Goal: Task Accomplishment & Management: Manage account settings

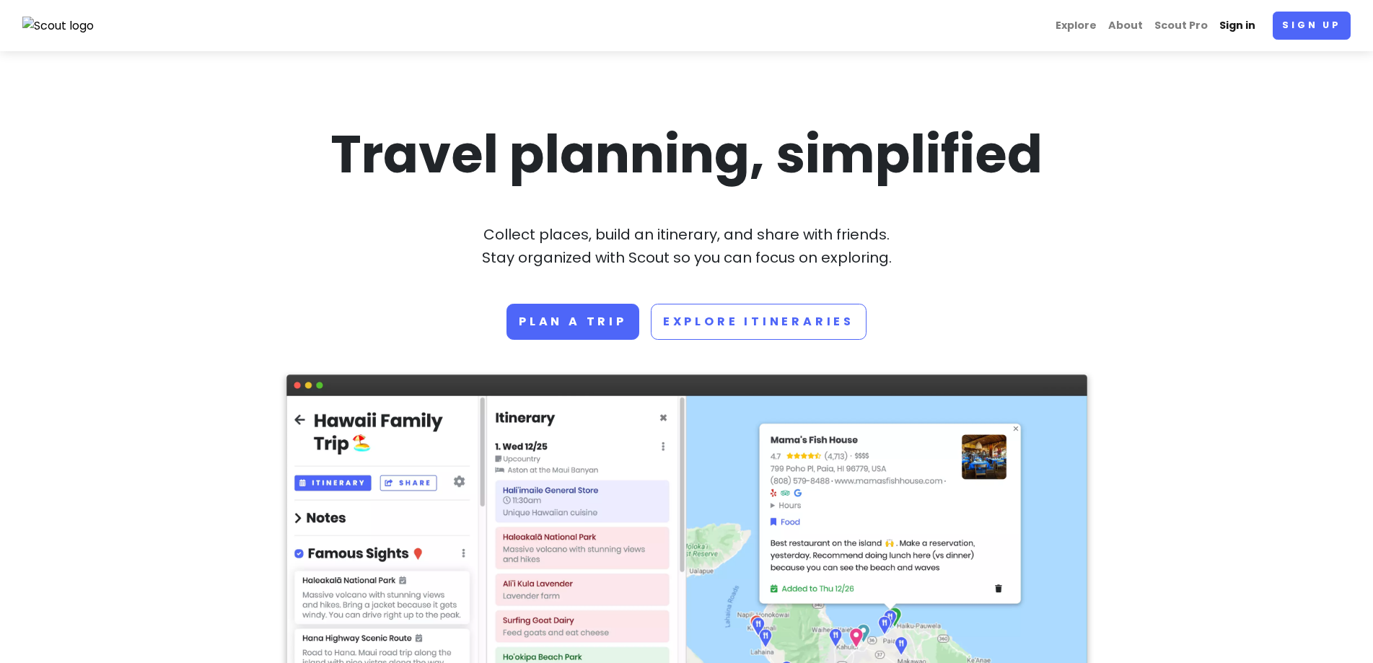
click at [1242, 17] on link "Sign in" at bounding box center [1237, 26] width 48 height 28
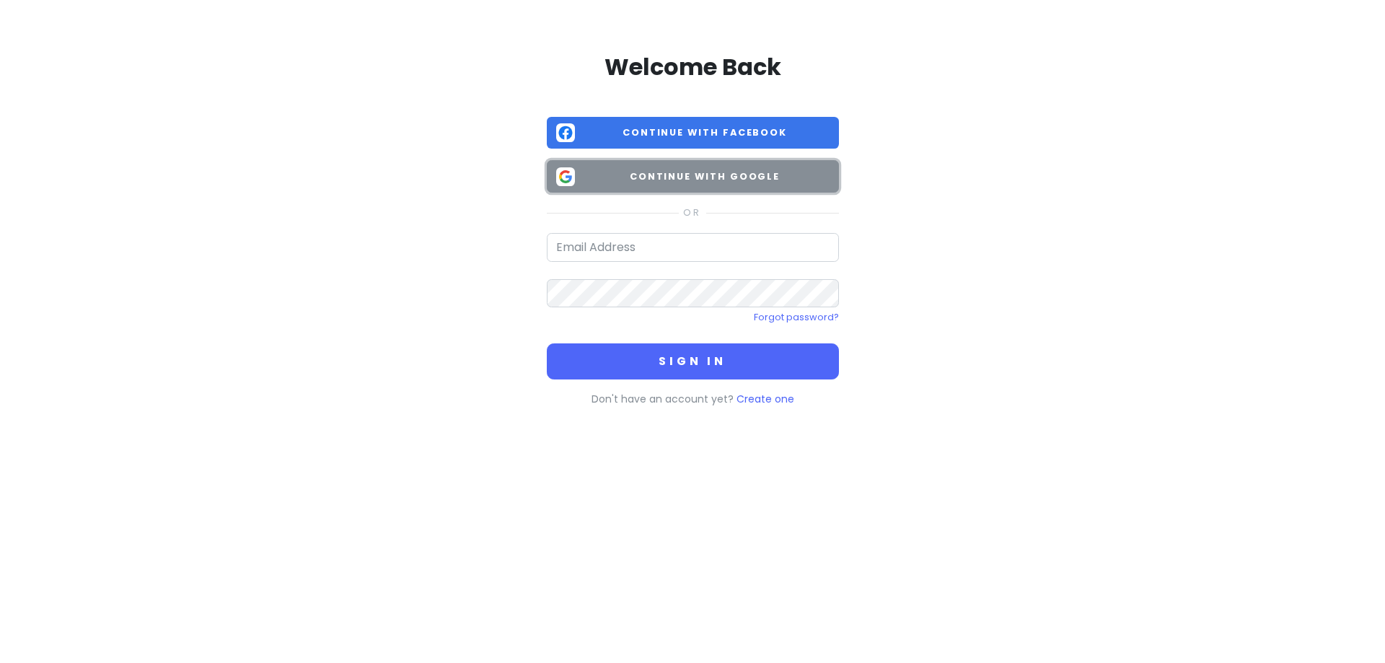
click at [746, 177] on span "Continue with Google" at bounding box center [705, 177] width 249 height 14
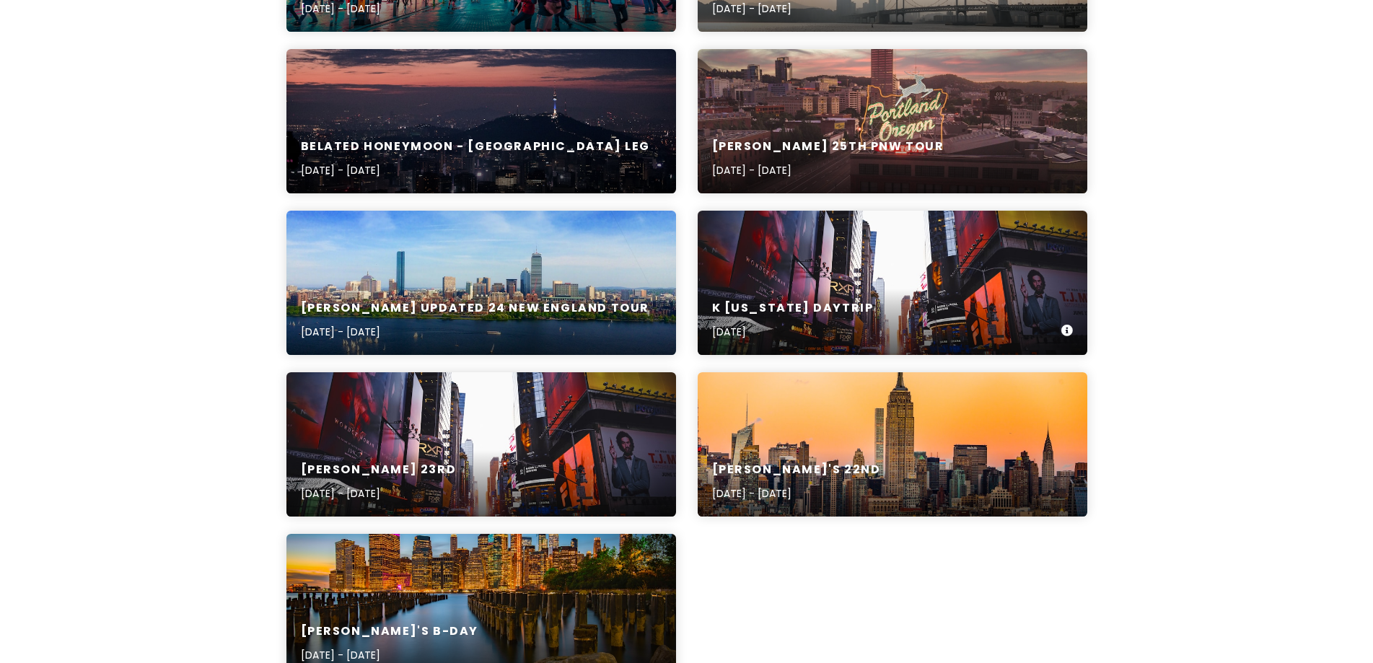
scroll to position [433, 0]
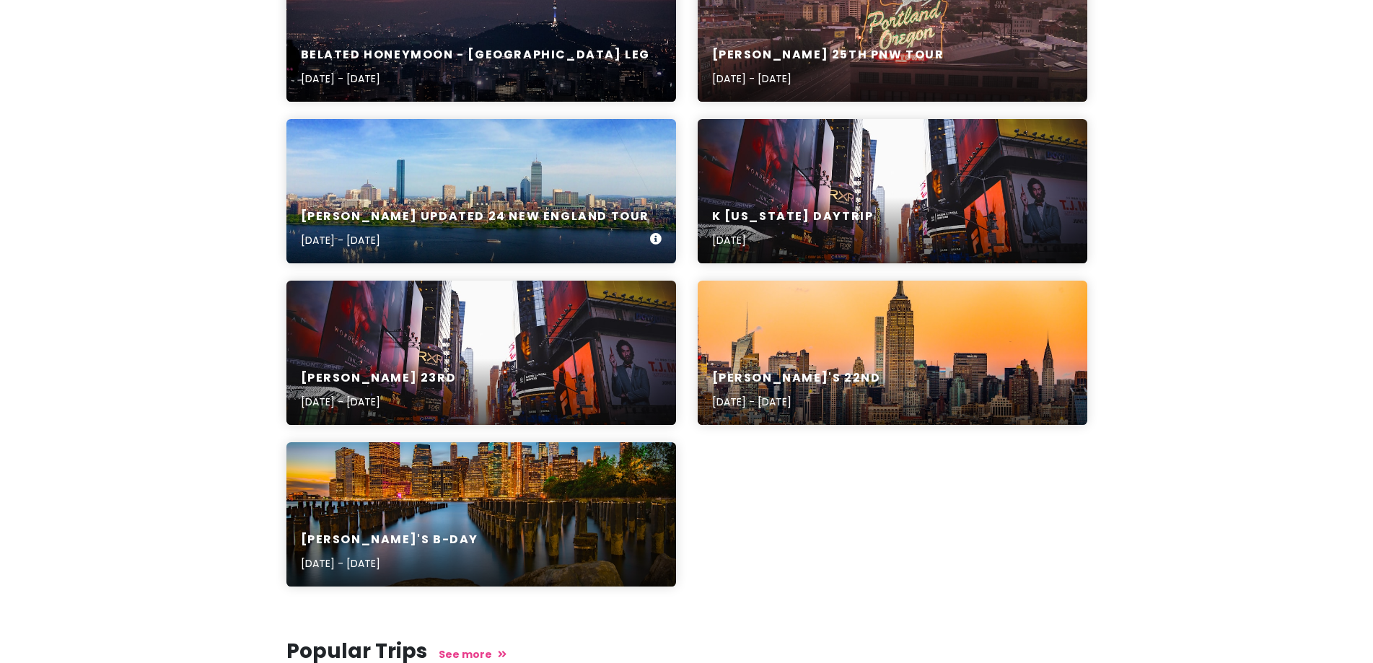
click at [493, 215] on h6 "[PERSON_NAME] Updated 24 New England Tour" at bounding box center [475, 216] width 349 height 15
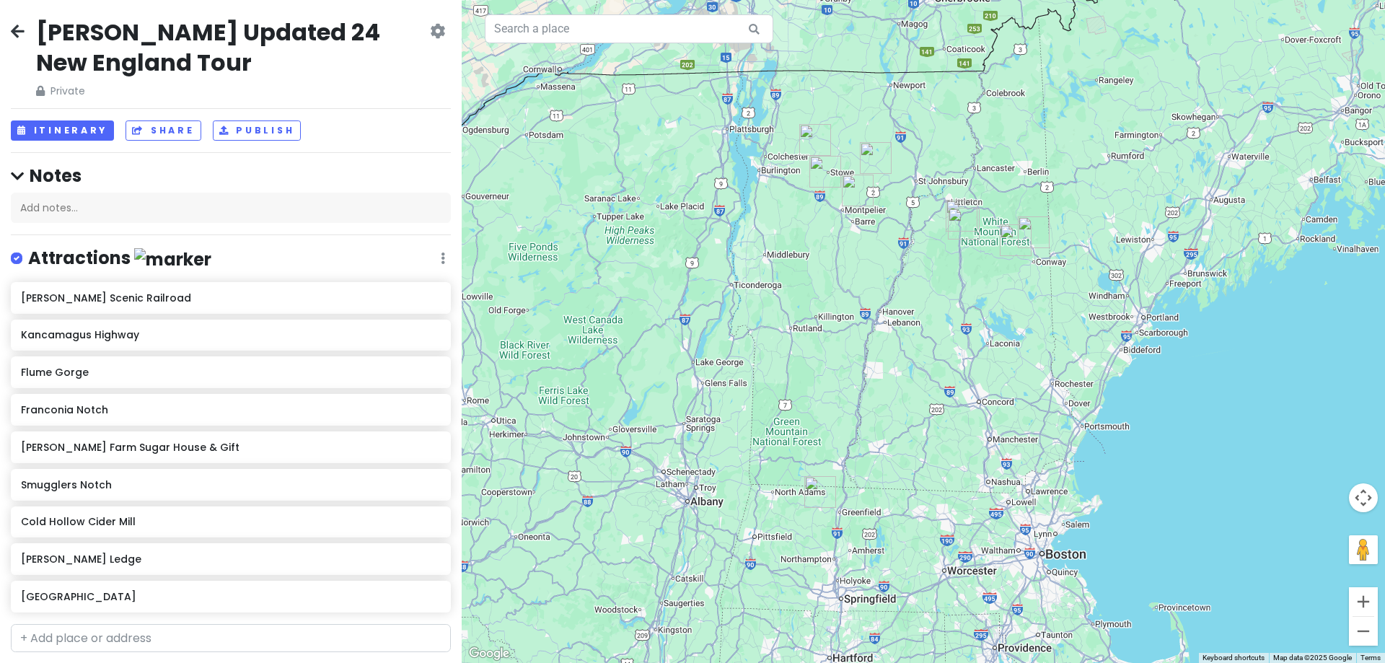
click at [430, 34] on icon at bounding box center [437, 31] width 15 height 12
click at [374, 149] on link "Delete Trip" at bounding box center [391, 144] width 137 height 35
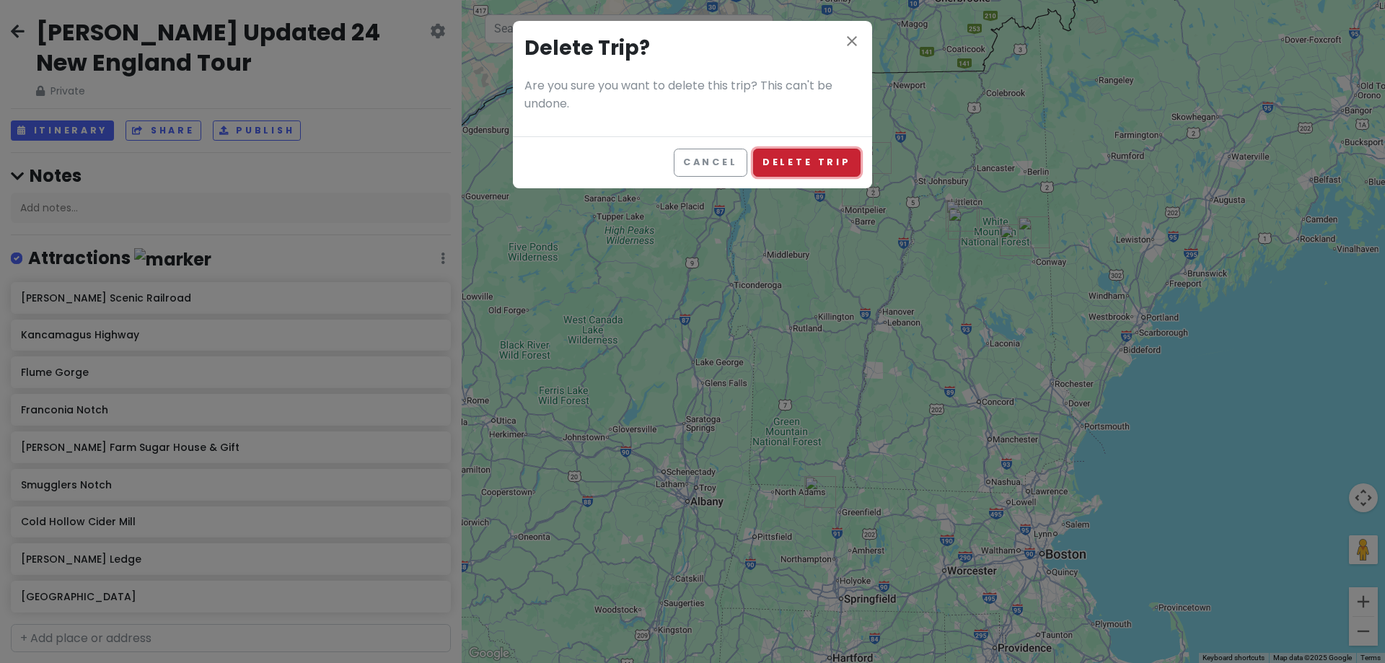
click at [825, 154] on button "Delete Trip" at bounding box center [806, 163] width 107 height 28
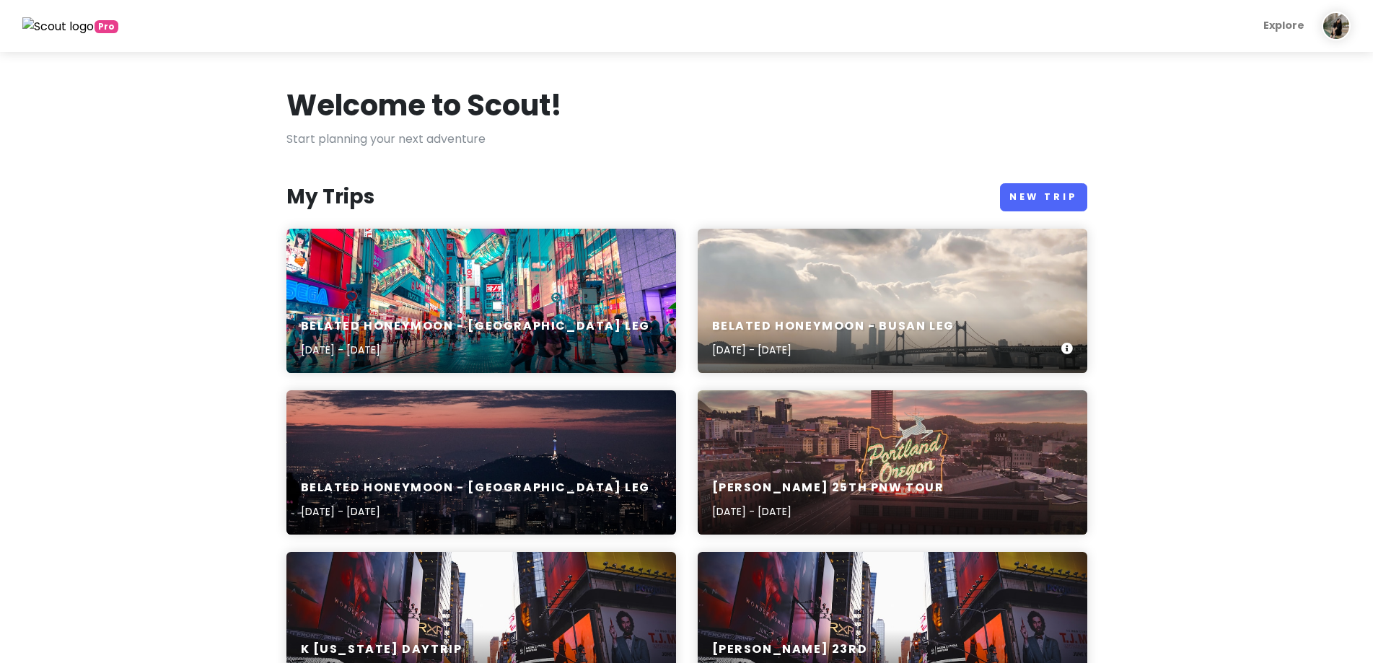
click at [919, 299] on div "Belated Honeymoon - Busan Leg [DATE] - [DATE]" at bounding box center [893, 301] width 390 height 144
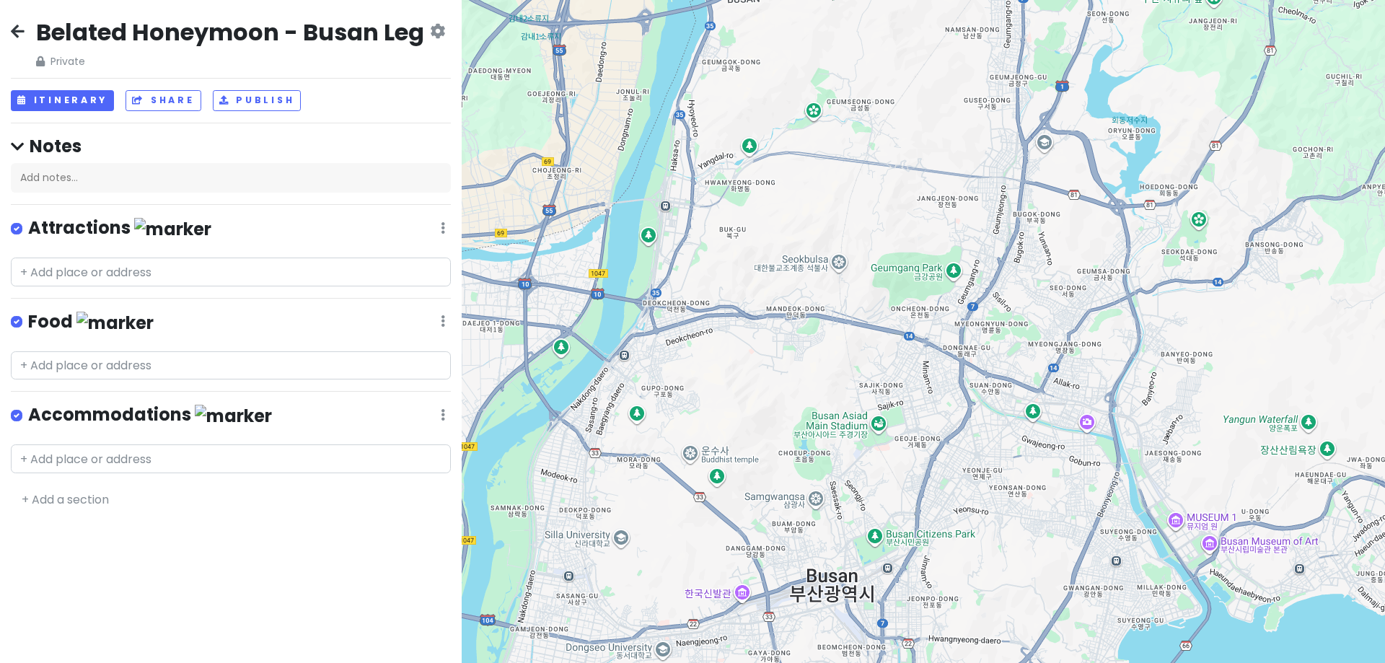
click at [13, 33] on icon at bounding box center [18, 31] width 14 height 12
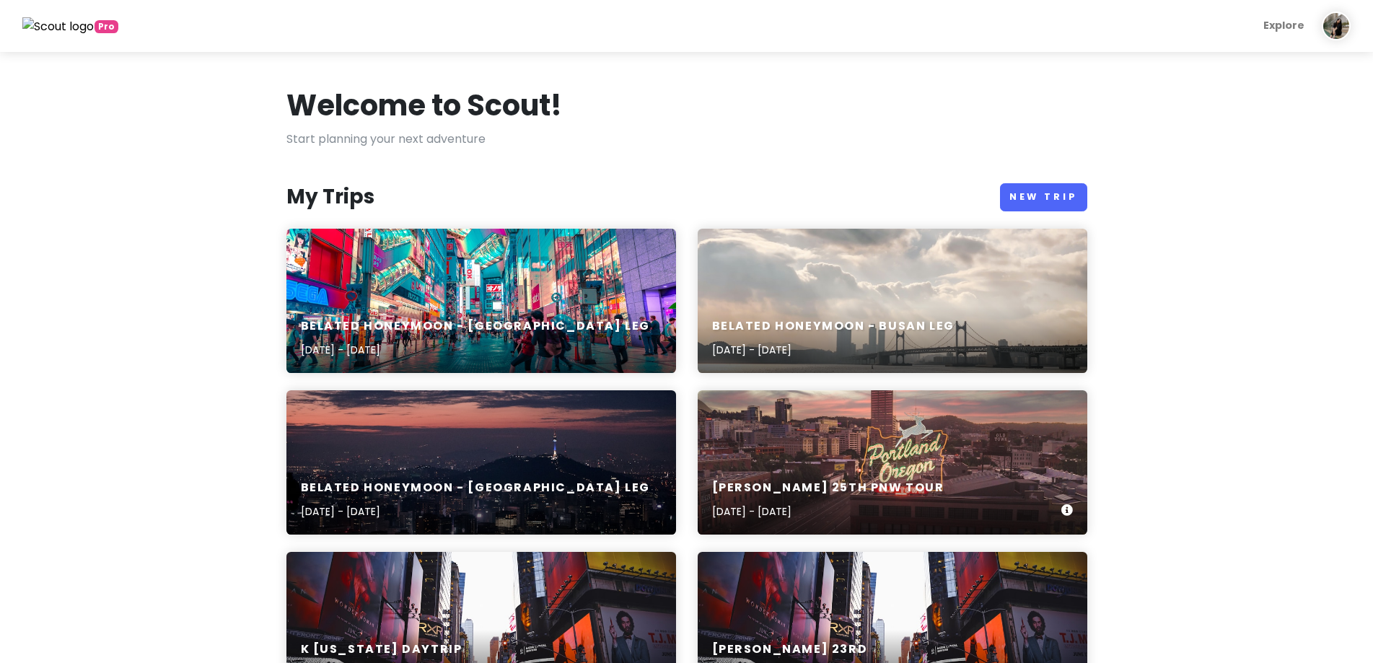
click at [868, 417] on div "[PERSON_NAME] 25th PNW Tour [DATE] - [DATE]" at bounding box center [893, 462] width 390 height 144
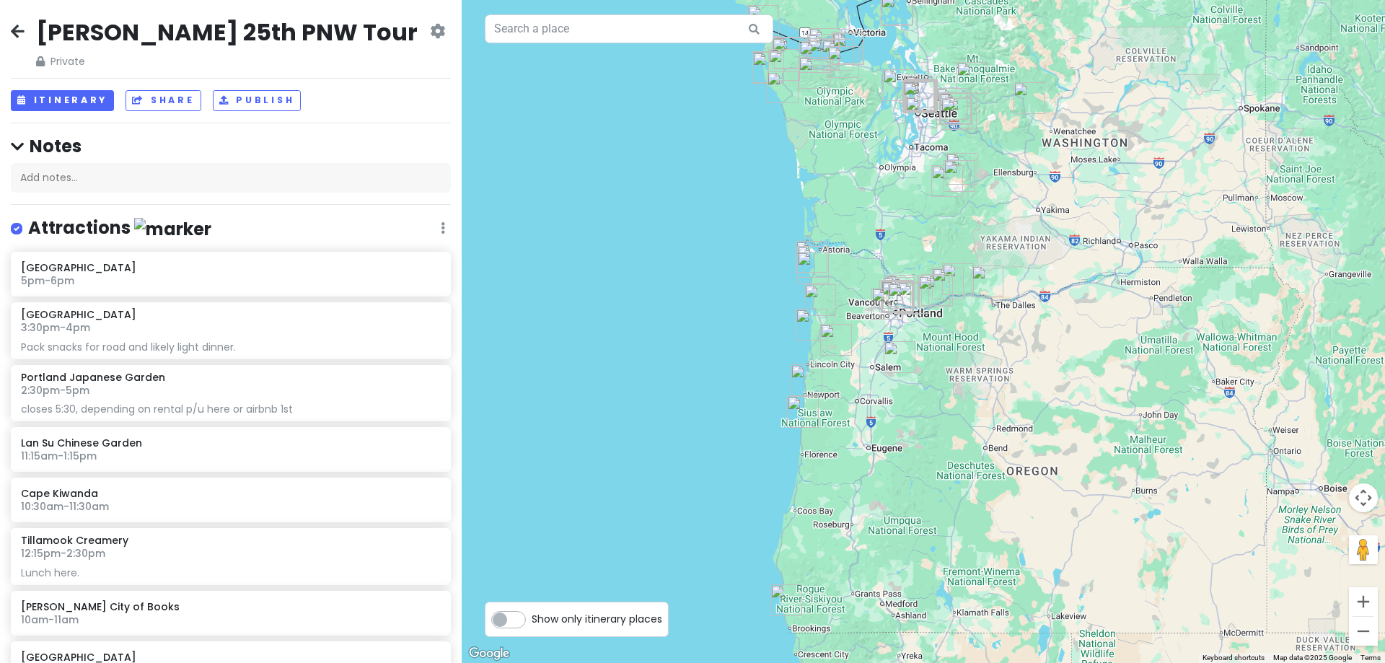
click at [430, 27] on icon at bounding box center [437, 31] width 15 height 12
click at [105, 40] on h2 "[PERSON_NAME] 25th PNW Tour" at bounding box center [227, 32] width 382 height 30
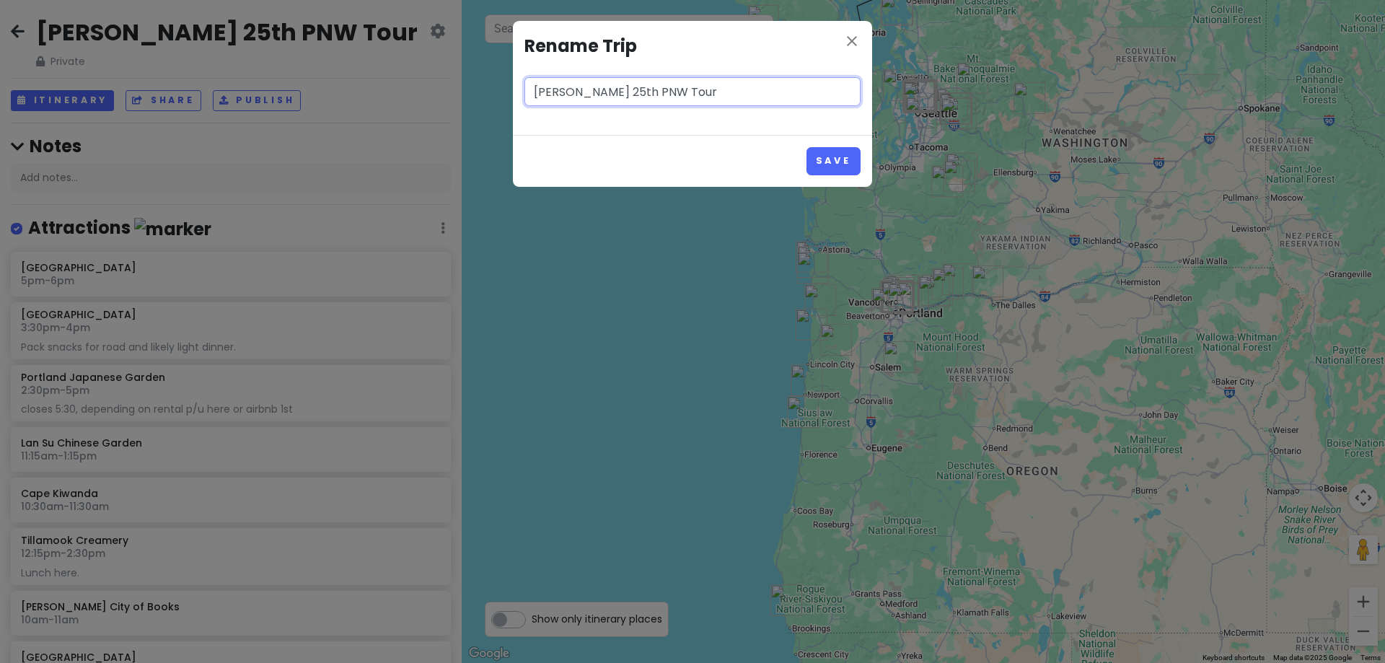
drag, startPoint x: 685, startPoint y: 89, endPoint x: 608, endPoint y: 87, distance: 77.2
click at [608, 87] on input "[PERSON_NAME] 25th PNW Tour" at bounding box center [692, 91] width 336 height 29
type input "[PERSON_NAME] 25th [US_STATE] Tour"
click at [845, 154] on button "Save" at bounding box center [834, 161] width 54 height 28
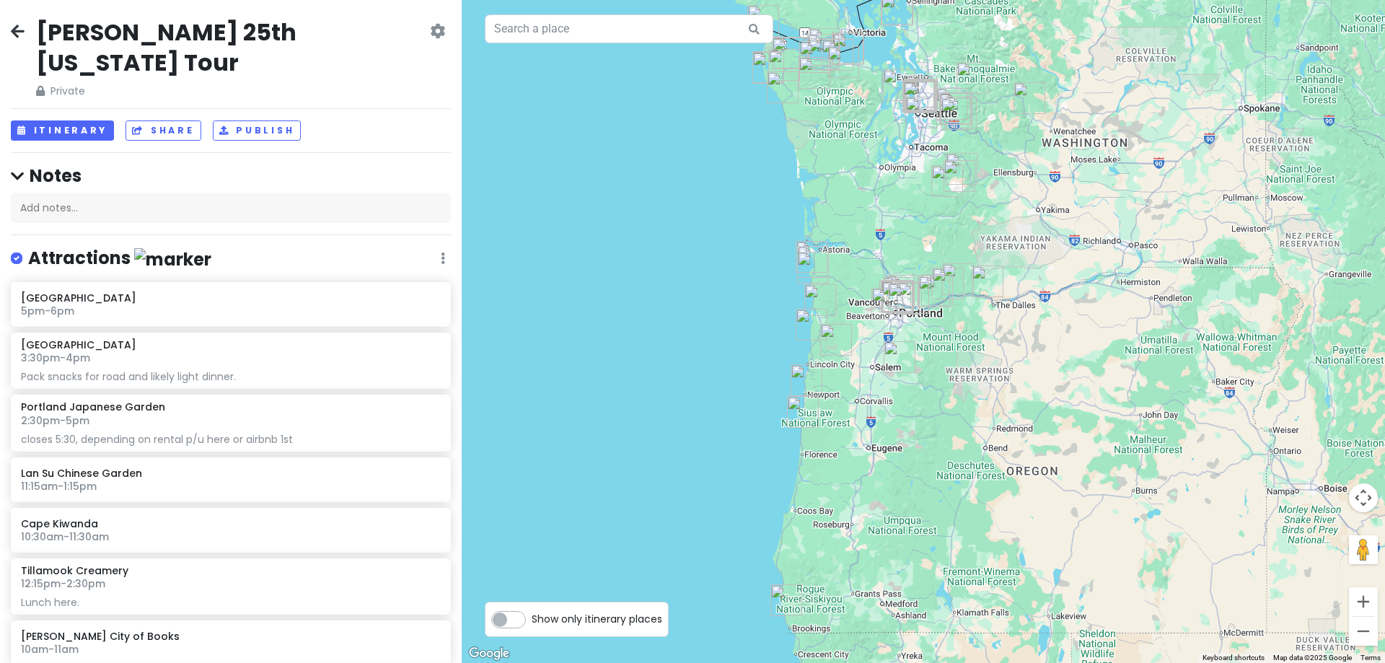
click at [430, 34] on icon at bounding box center [437, 31] width 15 height 12
click at [271, 164] on h4 "Notes" at bounding box center [231, 175] width 440 height 22
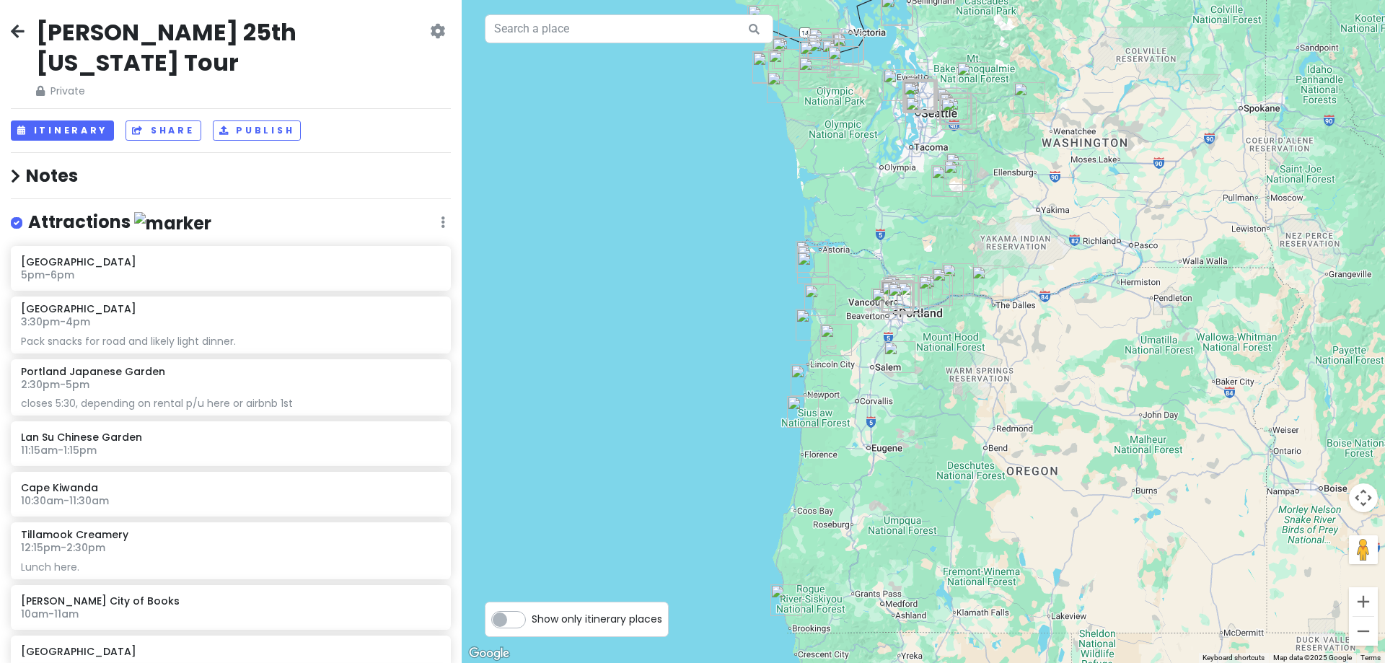
click at [14, 34] on icon at bounding box center [18, 31] width 14 height 12
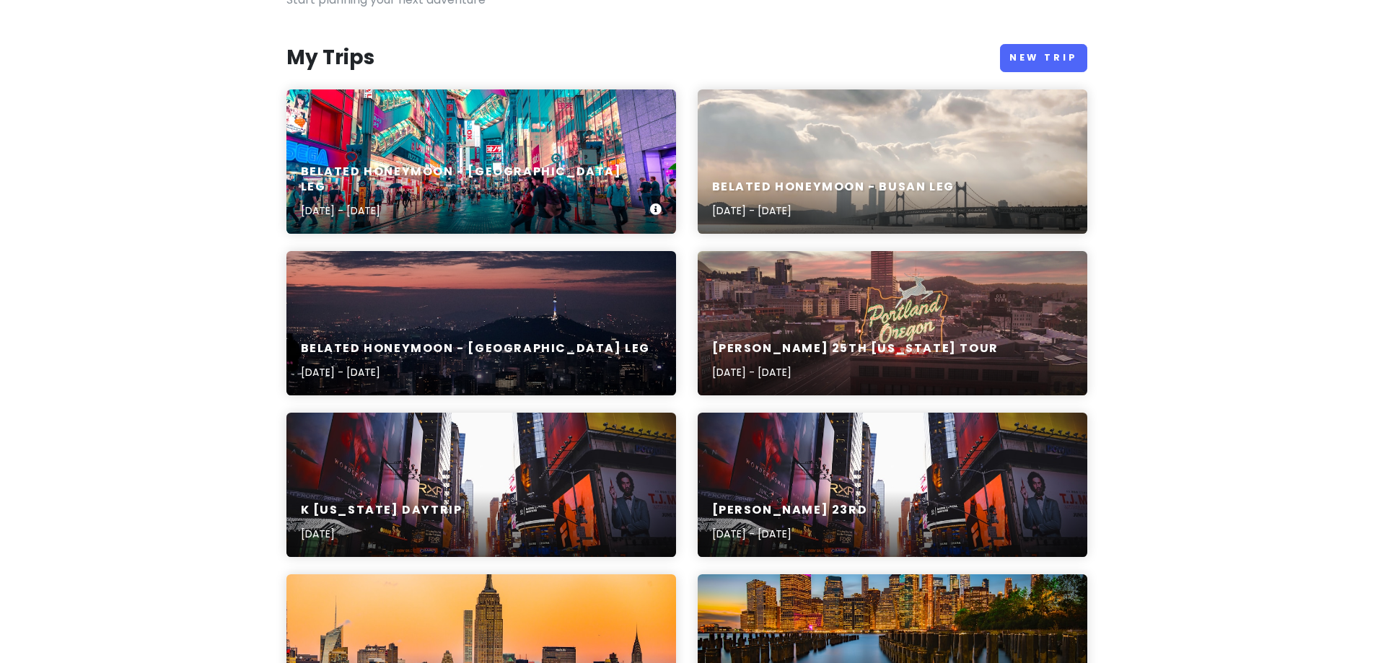
scroll to position [144, 0]
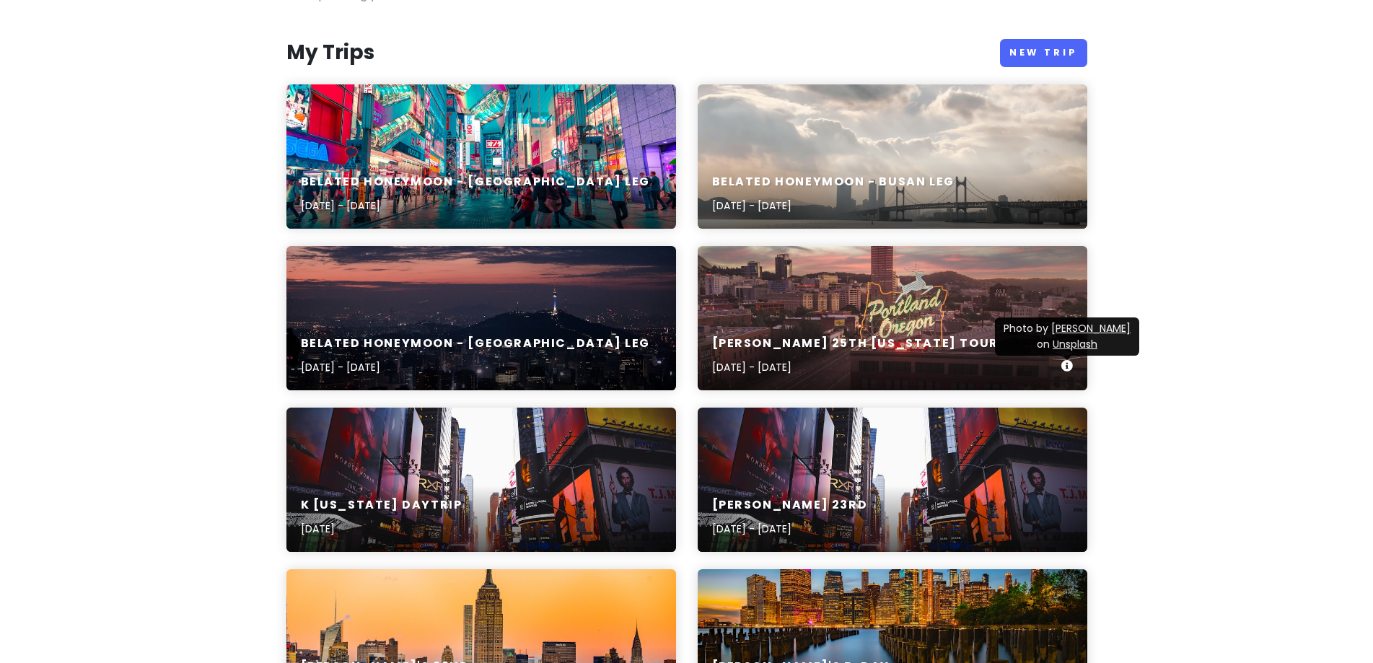
click at [1068, 361] on icon at bounding box center [1067, 366] width 12 height 12
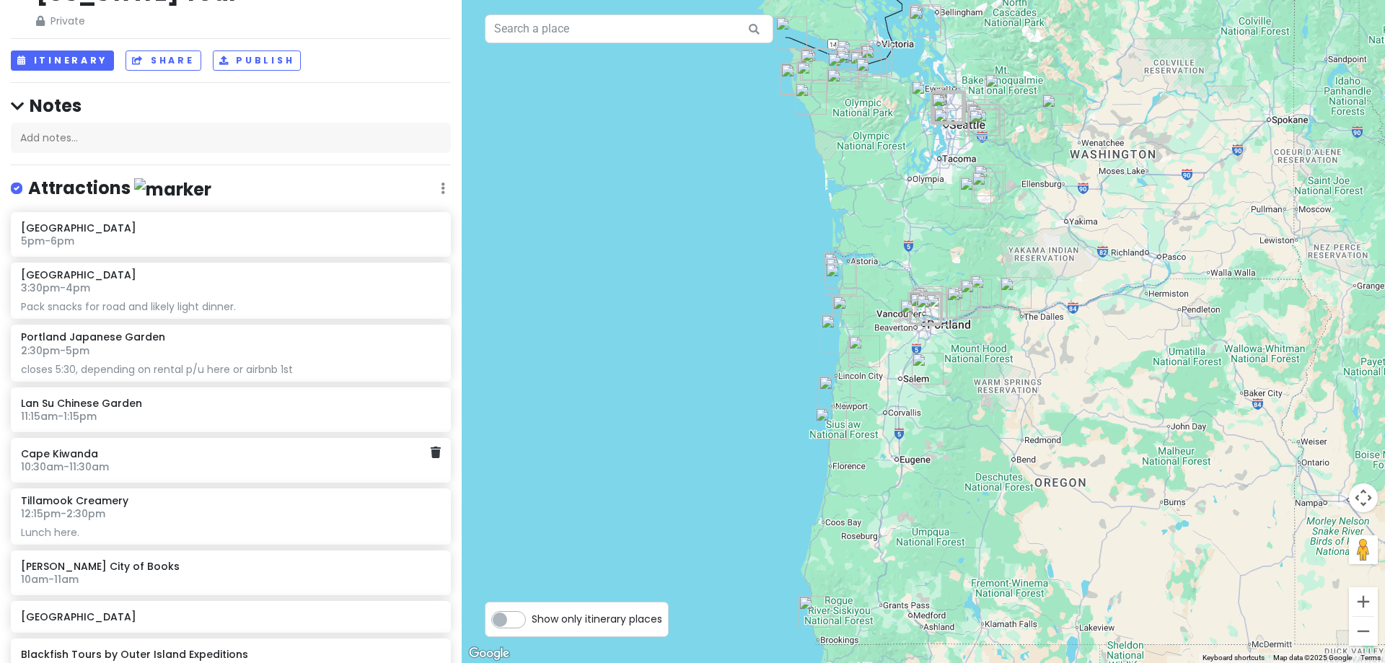
scroll to position [72, 0]
